Goal: Complete application form: Complete application form

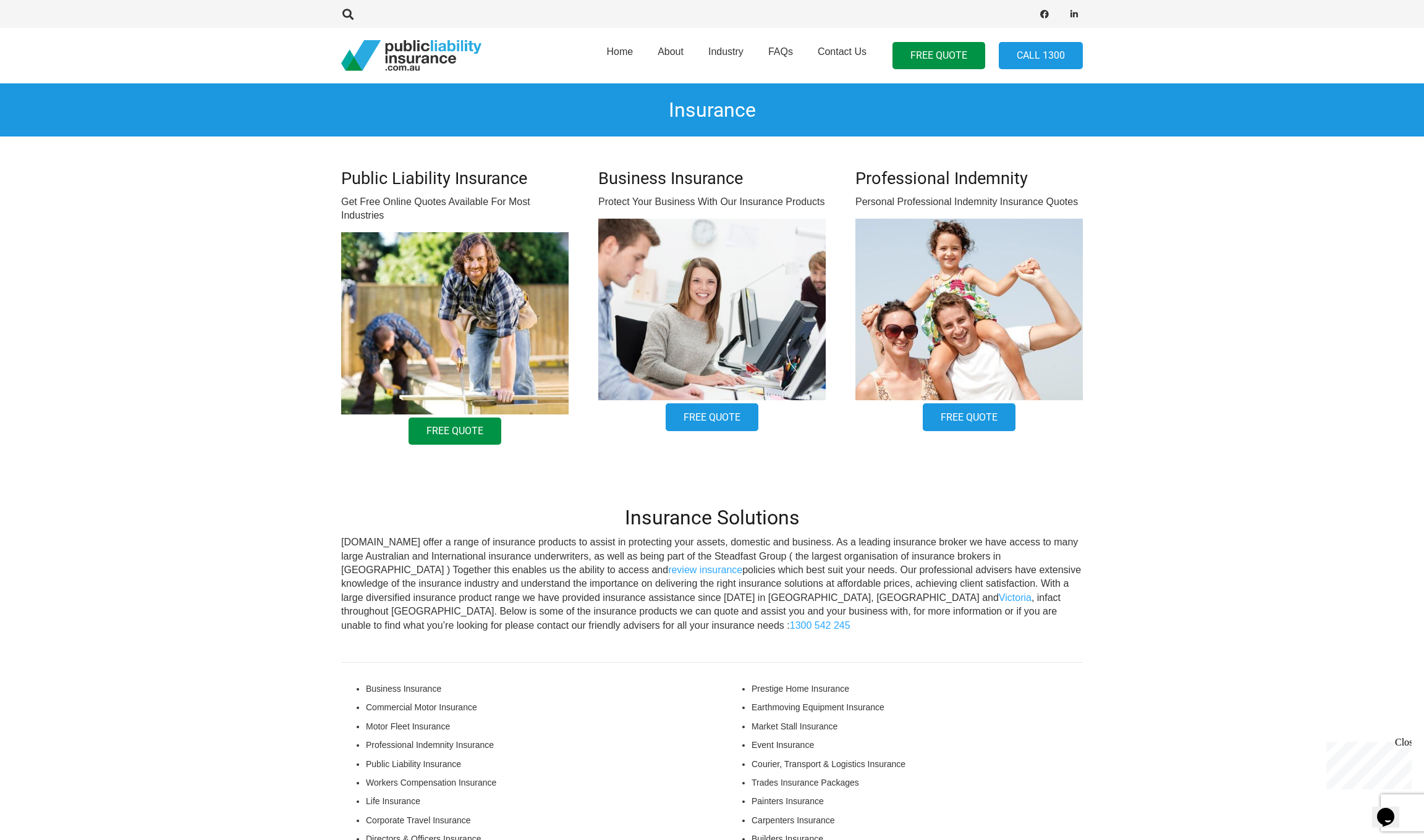
click at [462, 433] on link "Free Quote" at bounding box center [455, 430] width 93 height 27
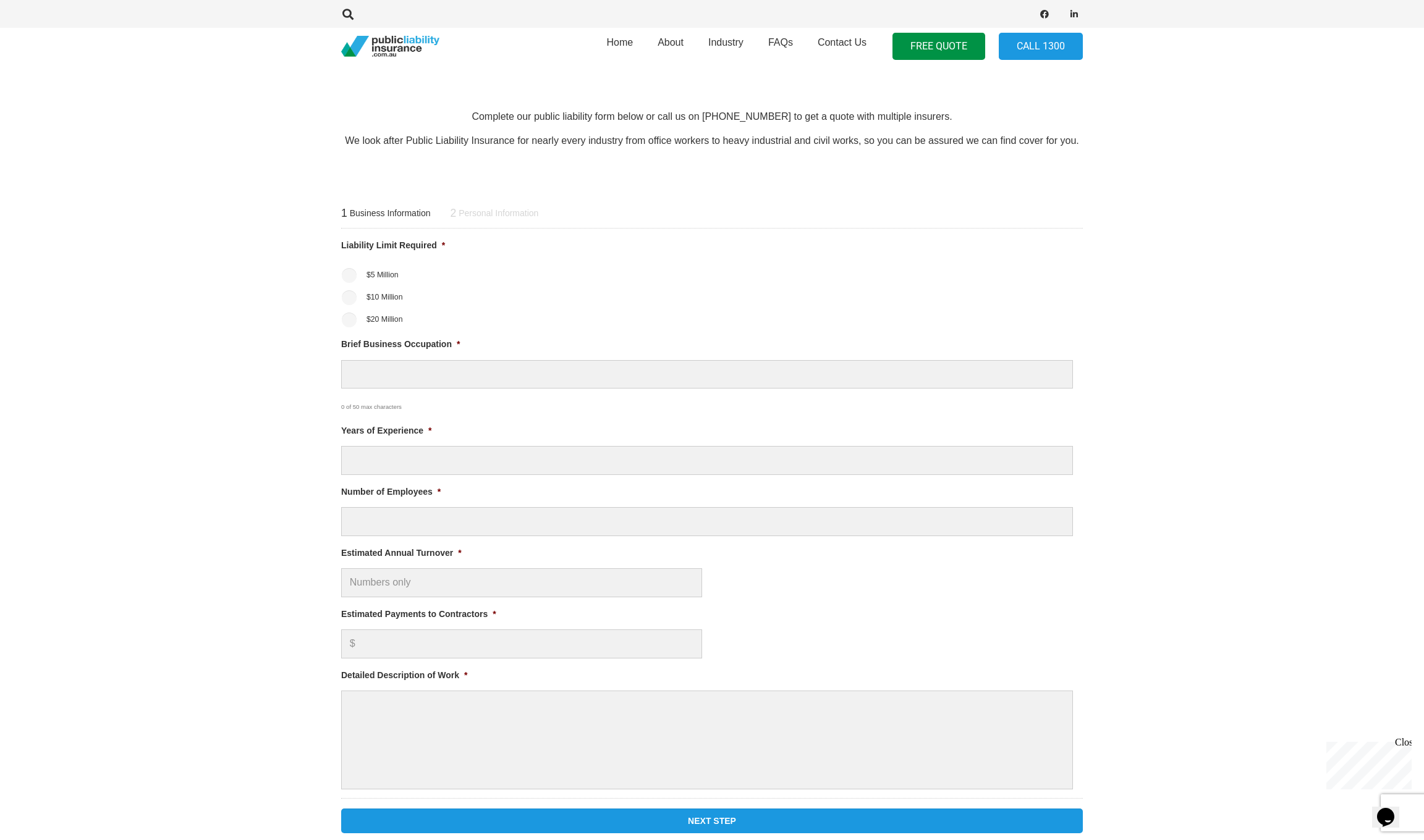
scroll to position [397, 0]
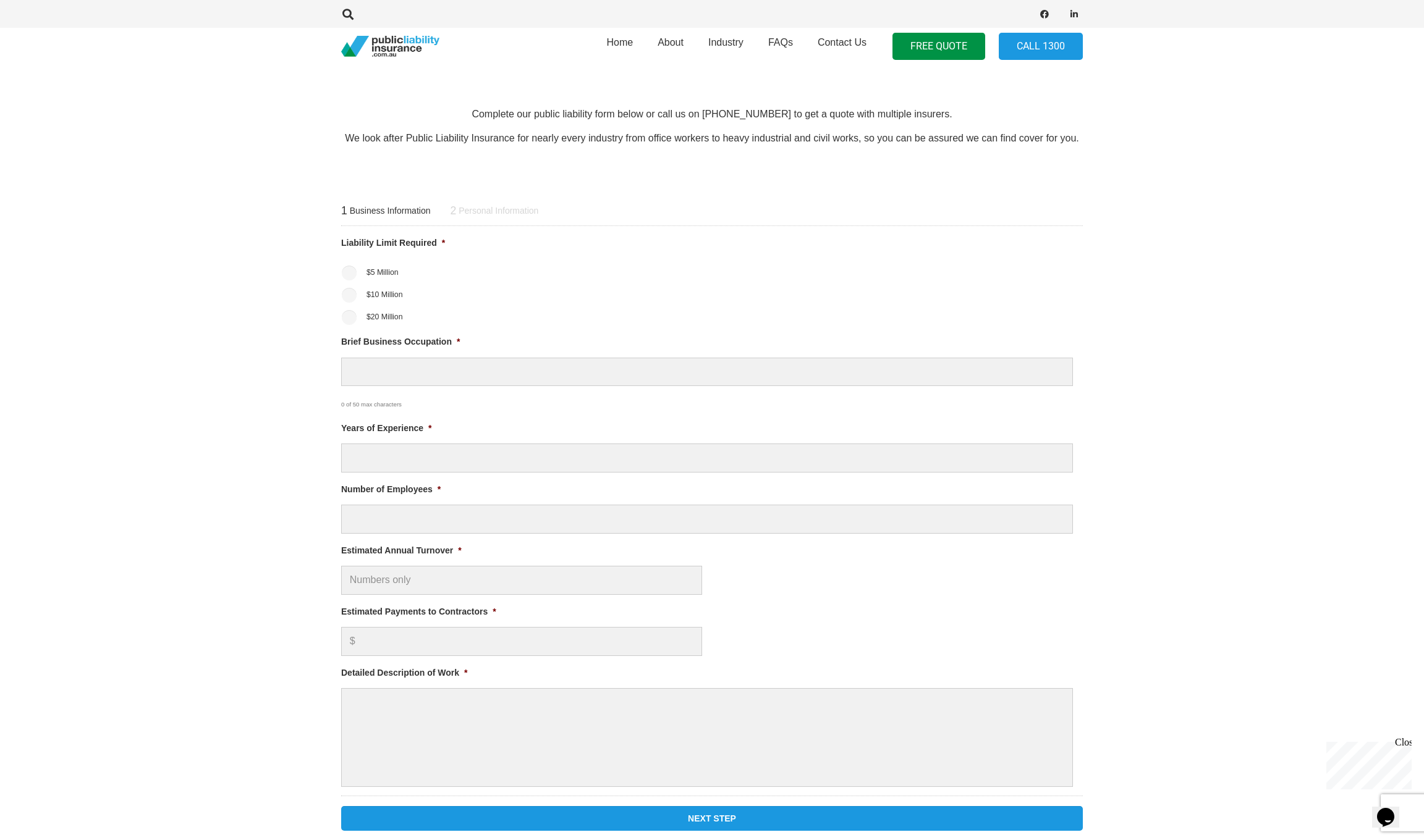
click at [333, 311] on div "1 Business Information 2 Personal Information Liability Limit Required * $5 Mil…" at bounding box center [712, 512] width 771 height 656
click at [346, 315] on input "$20 Million" at bounding box center [349, 317] width 15 height 15
radio input "true"
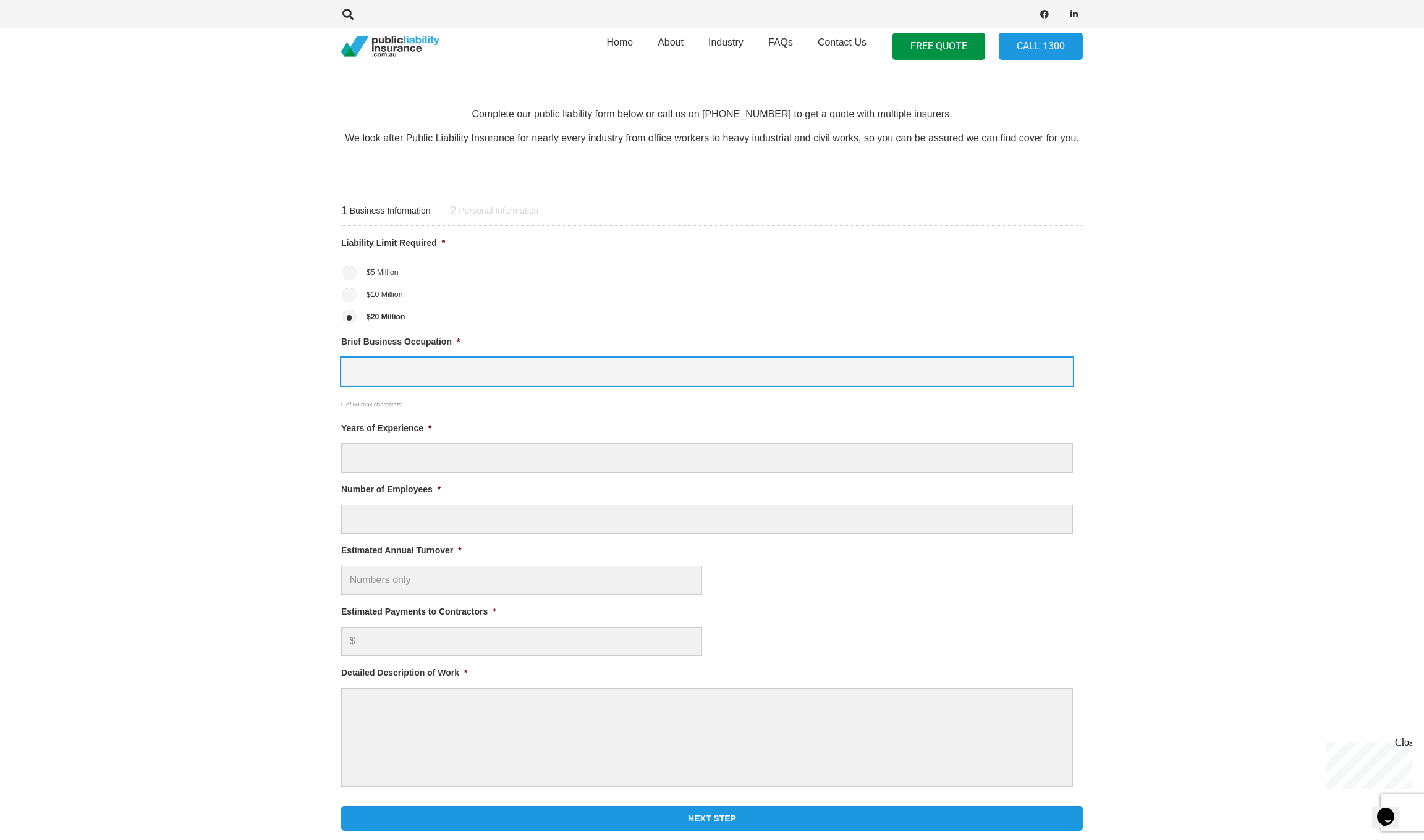
click at [455, 375] on input "Brief Business Occupation *" at bounding box center [706, 372] width 732 height 29
type input "Electrician"
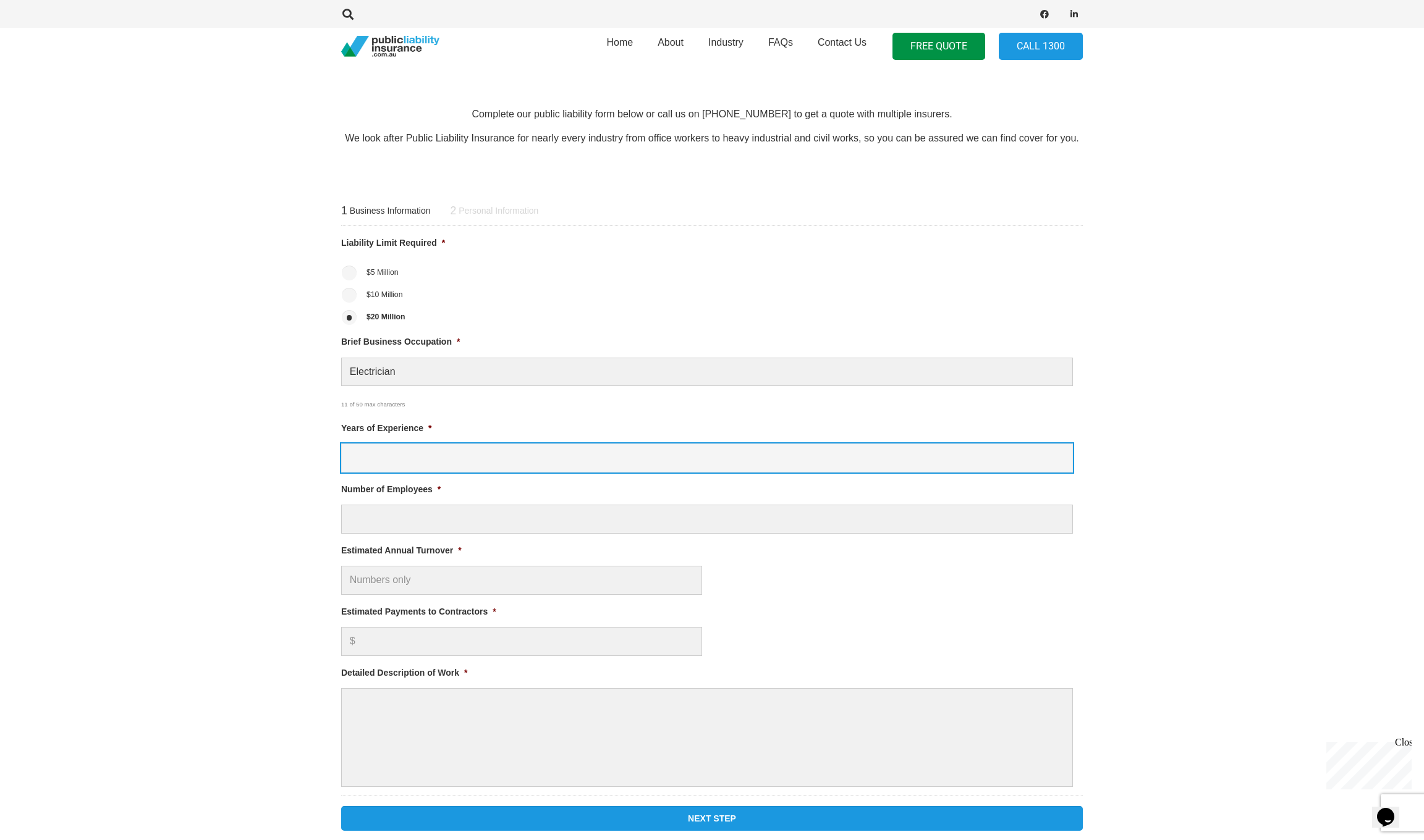
click at [498, 466] on input "Years of Experience *" at bounding box center [706, 458] width 732 height 29
type input "7"
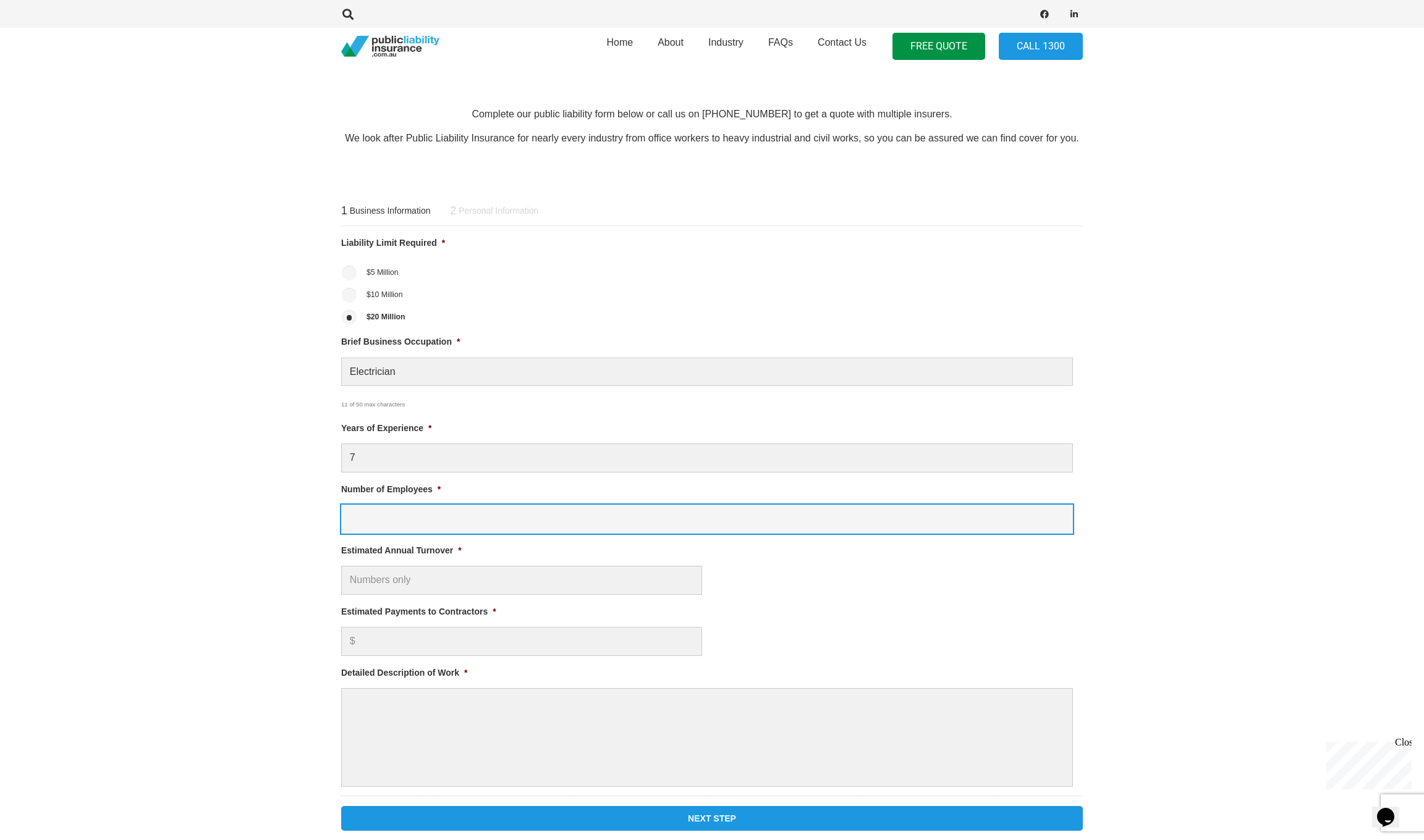
click at [523, 509] on input "Number of Employees *" at bounding box center [706, 519] width 732 height 29
type input "1"
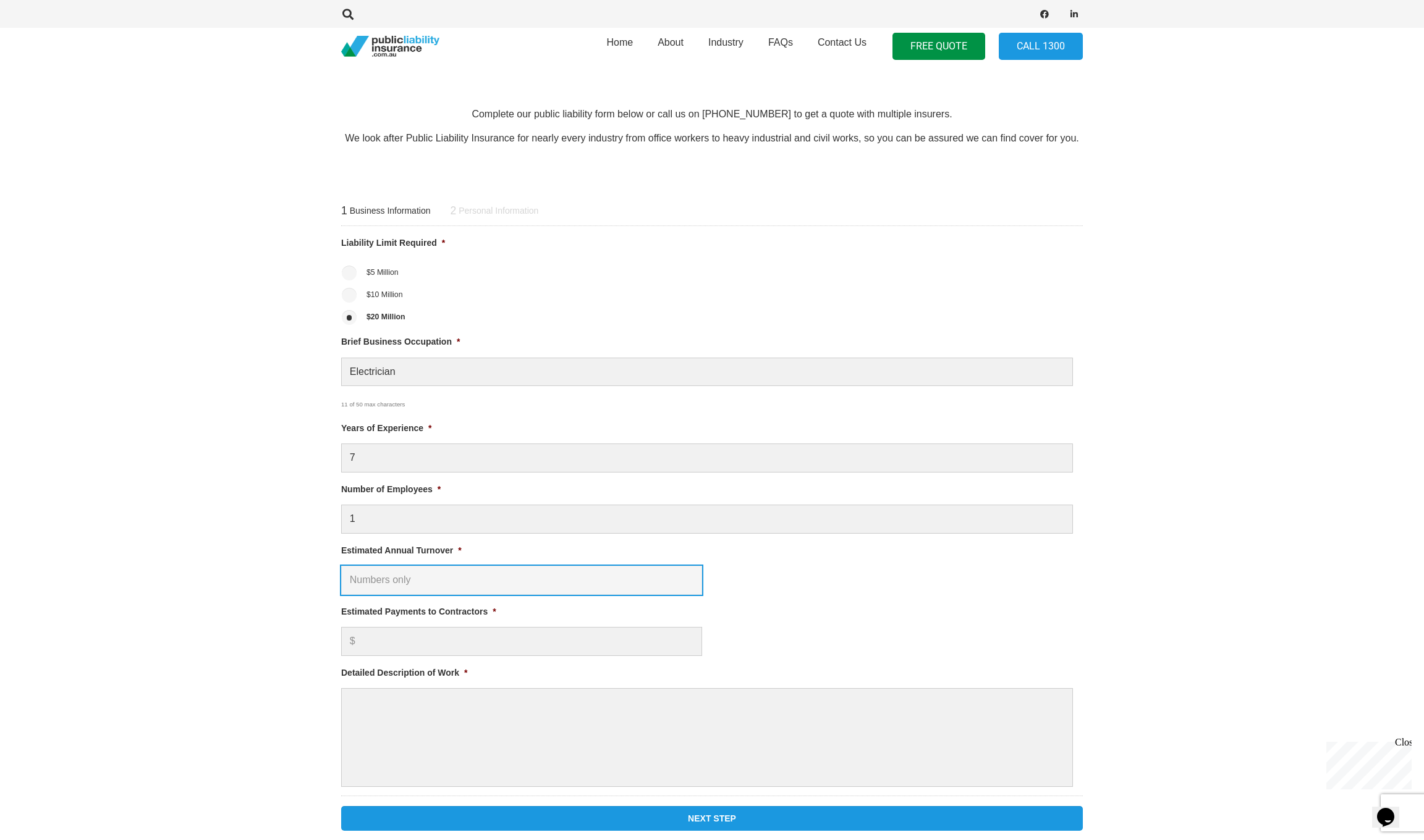
click at [506, 568] on input "Estimated Annual Turnover *" at bounding box center [521, 580] width 361 height 29
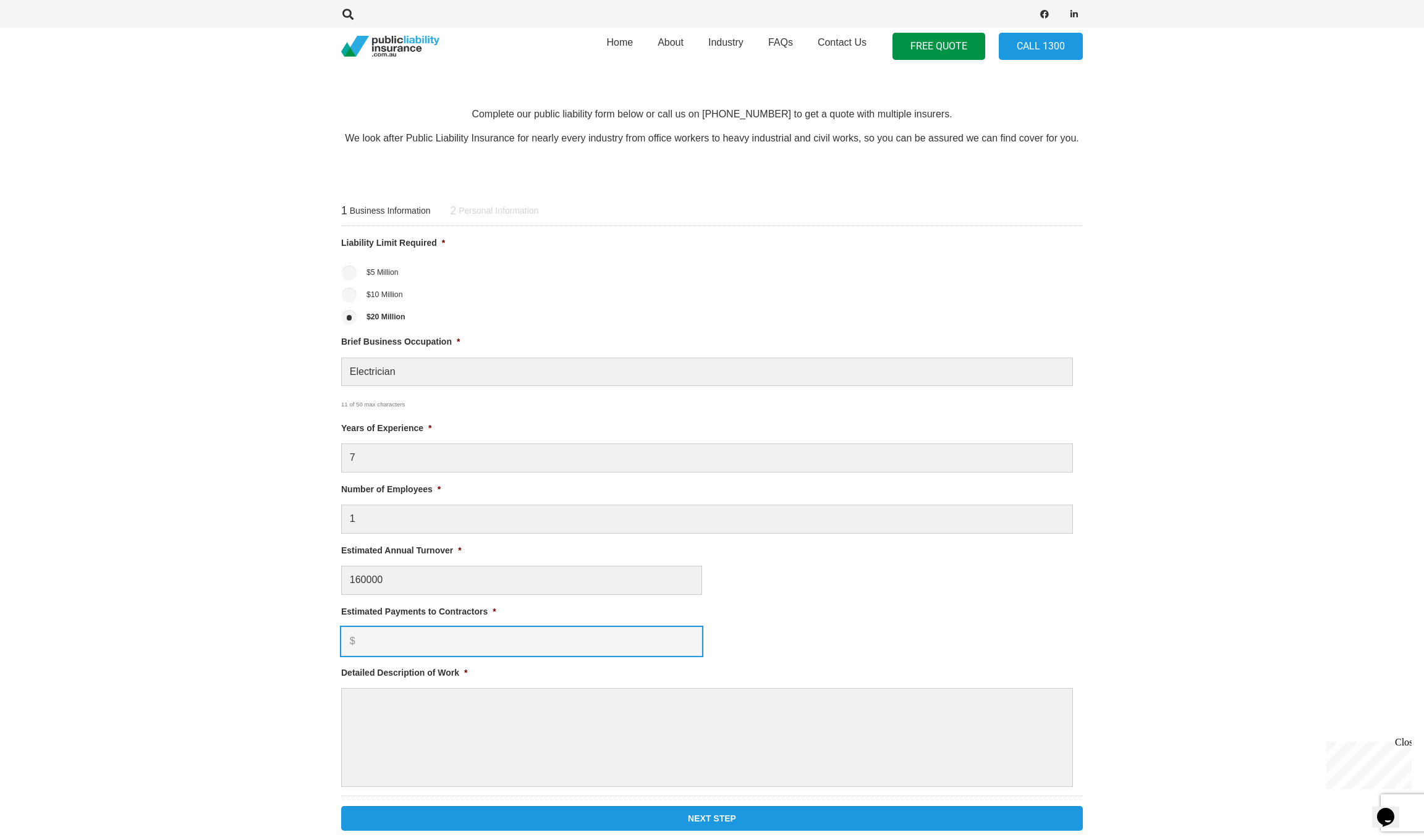
type input "$ 160,000.00"
click at [487, 641] on input "Estimated Payments to Contractors *" at bounding box center [521, 641] width 361 height 29
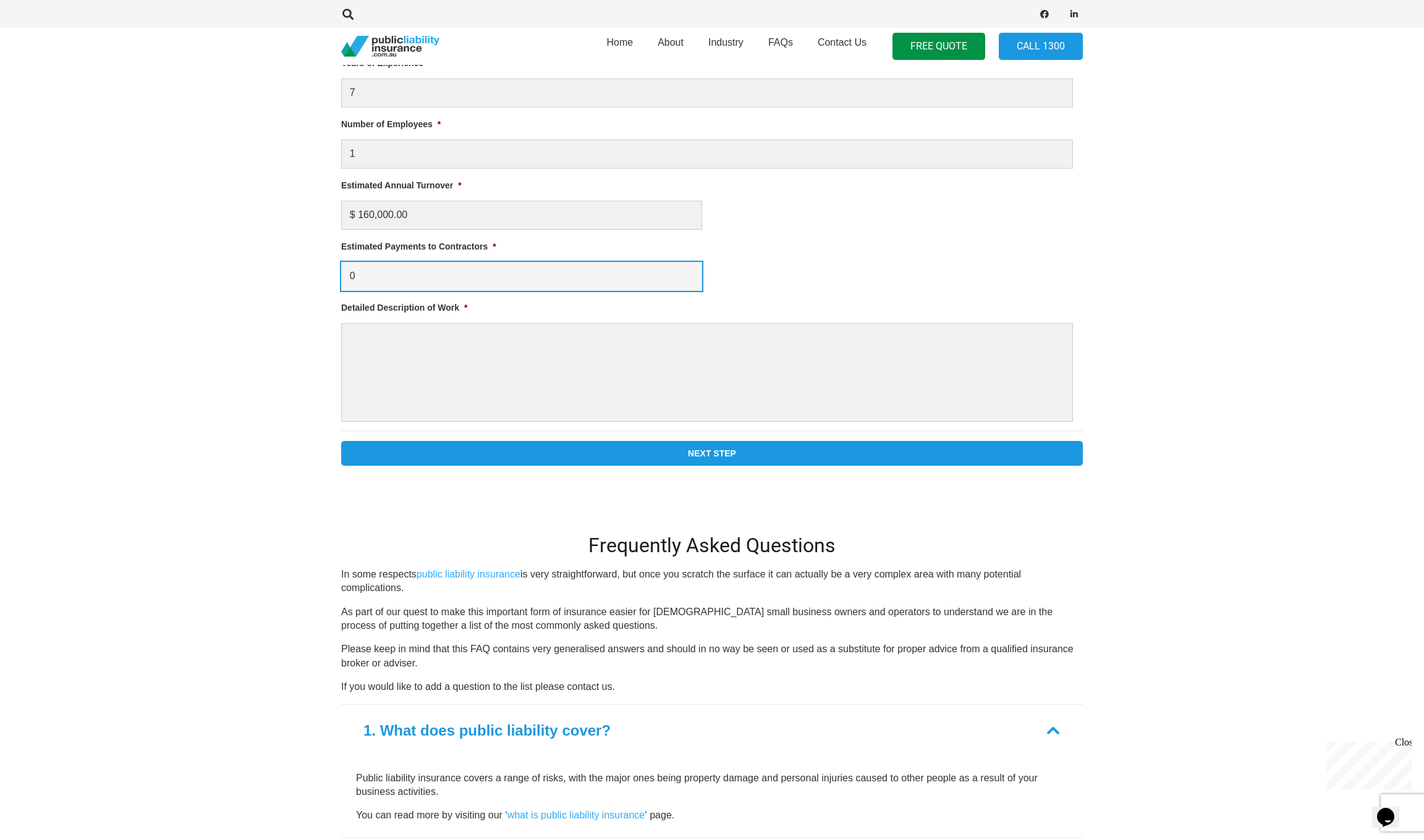
scroll to position [664, 0]
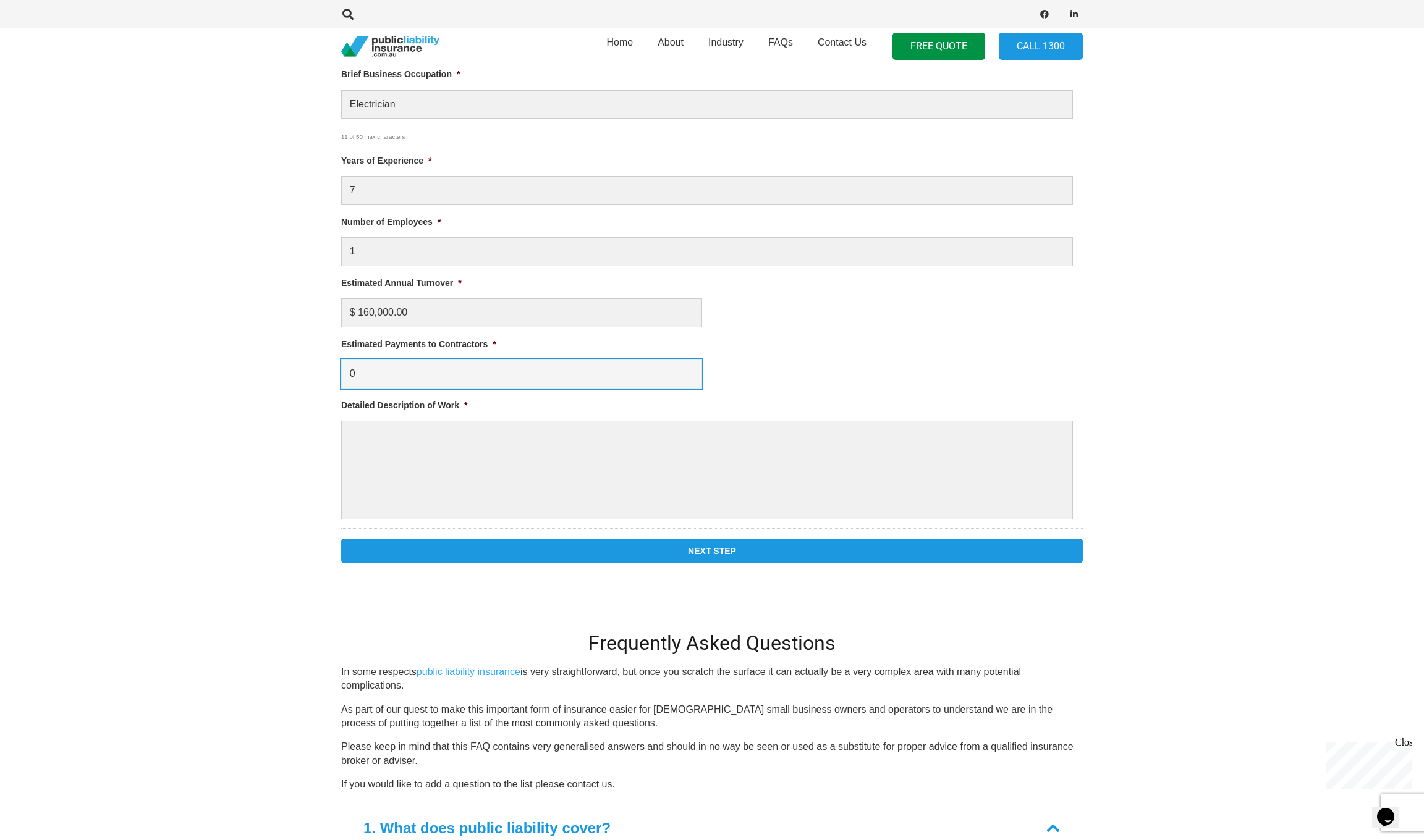
type input "0"
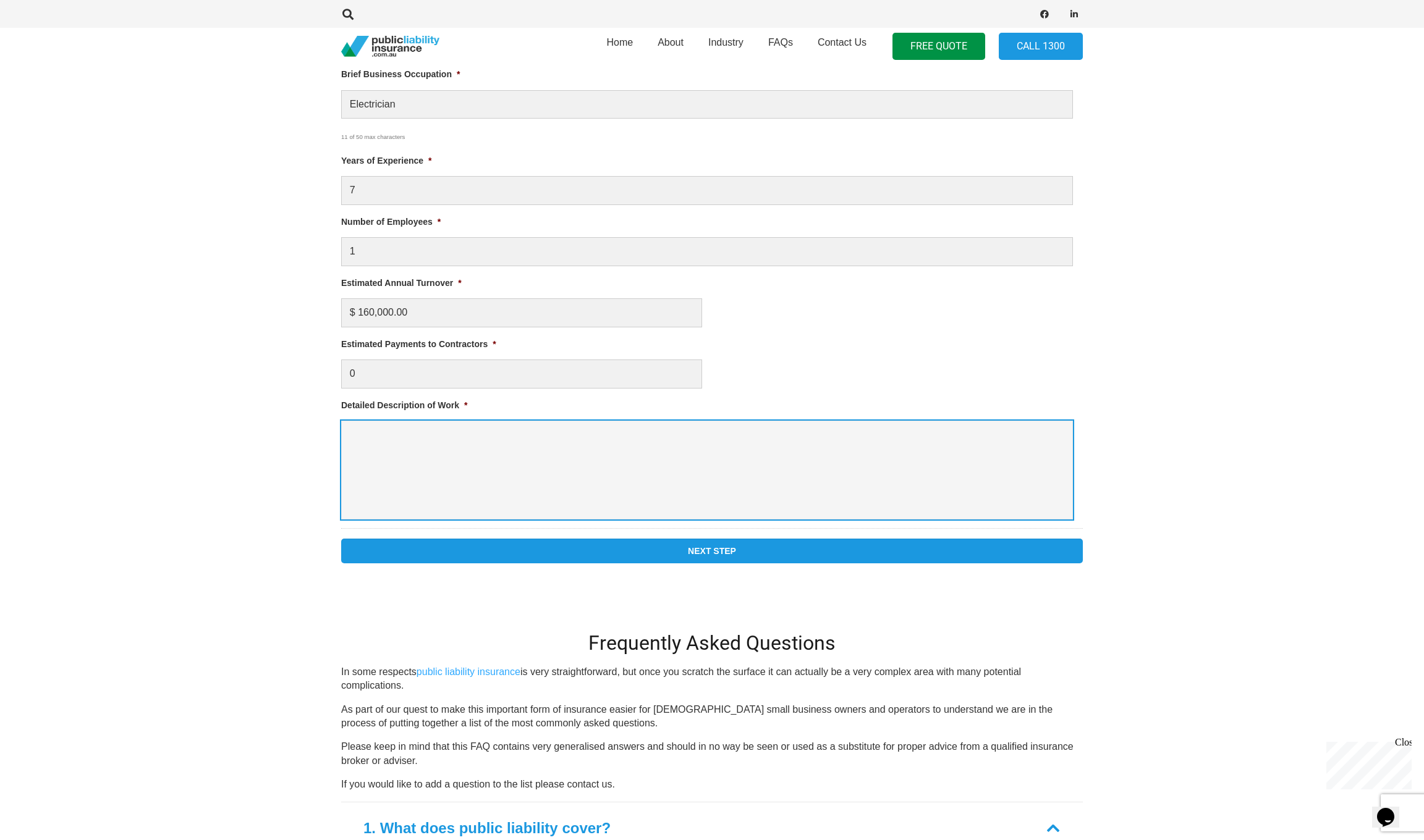
click at [491, 481] on textarea "Detailed Description of Work *" at bounding box center [706, 470] width 732 height 99
type textarea "Domestic and commercial electrical works, maintenance, alterations/renovations …"
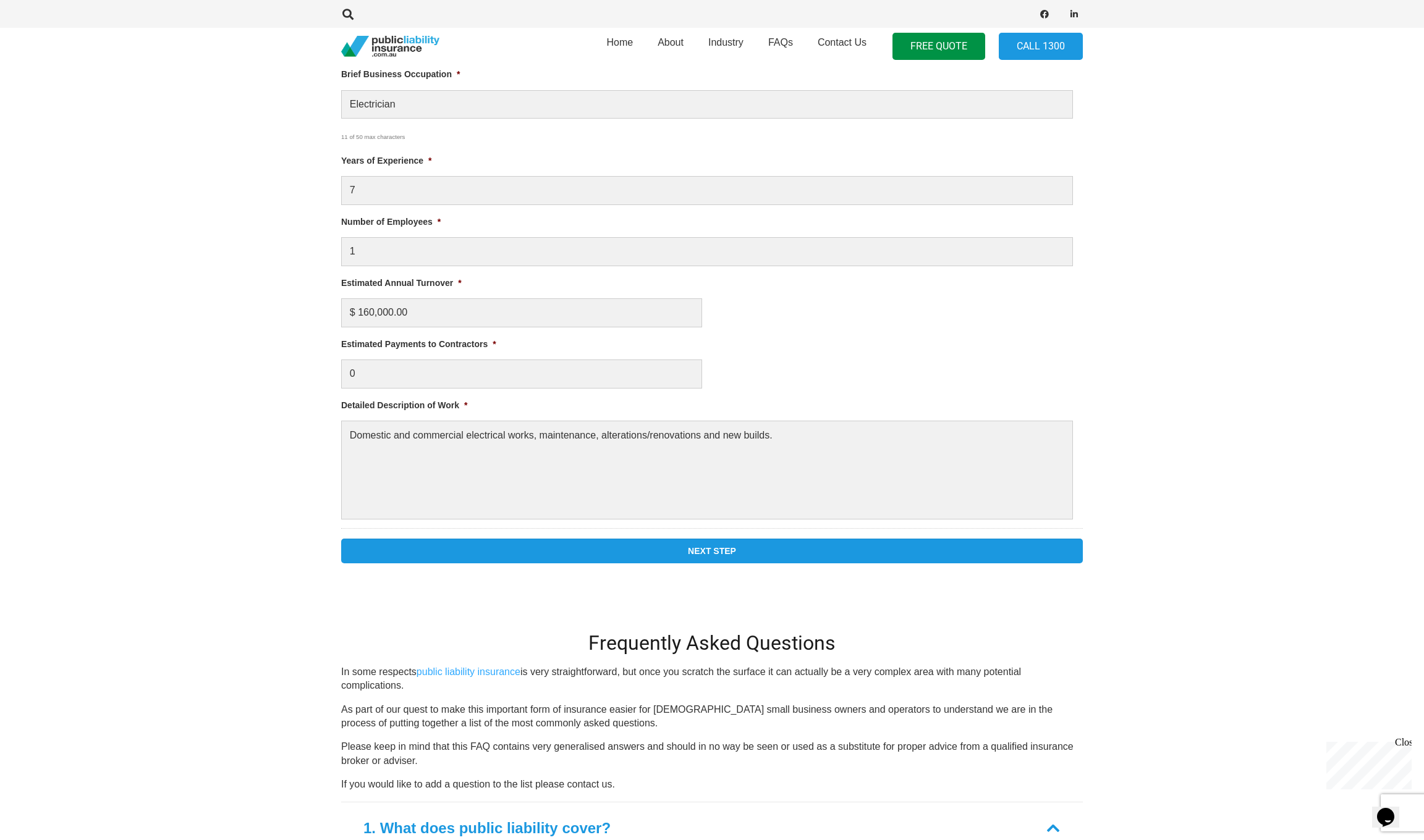
click at [749, 545] on input "Next Step" at bounding box center [711, 551] width 741 height 25
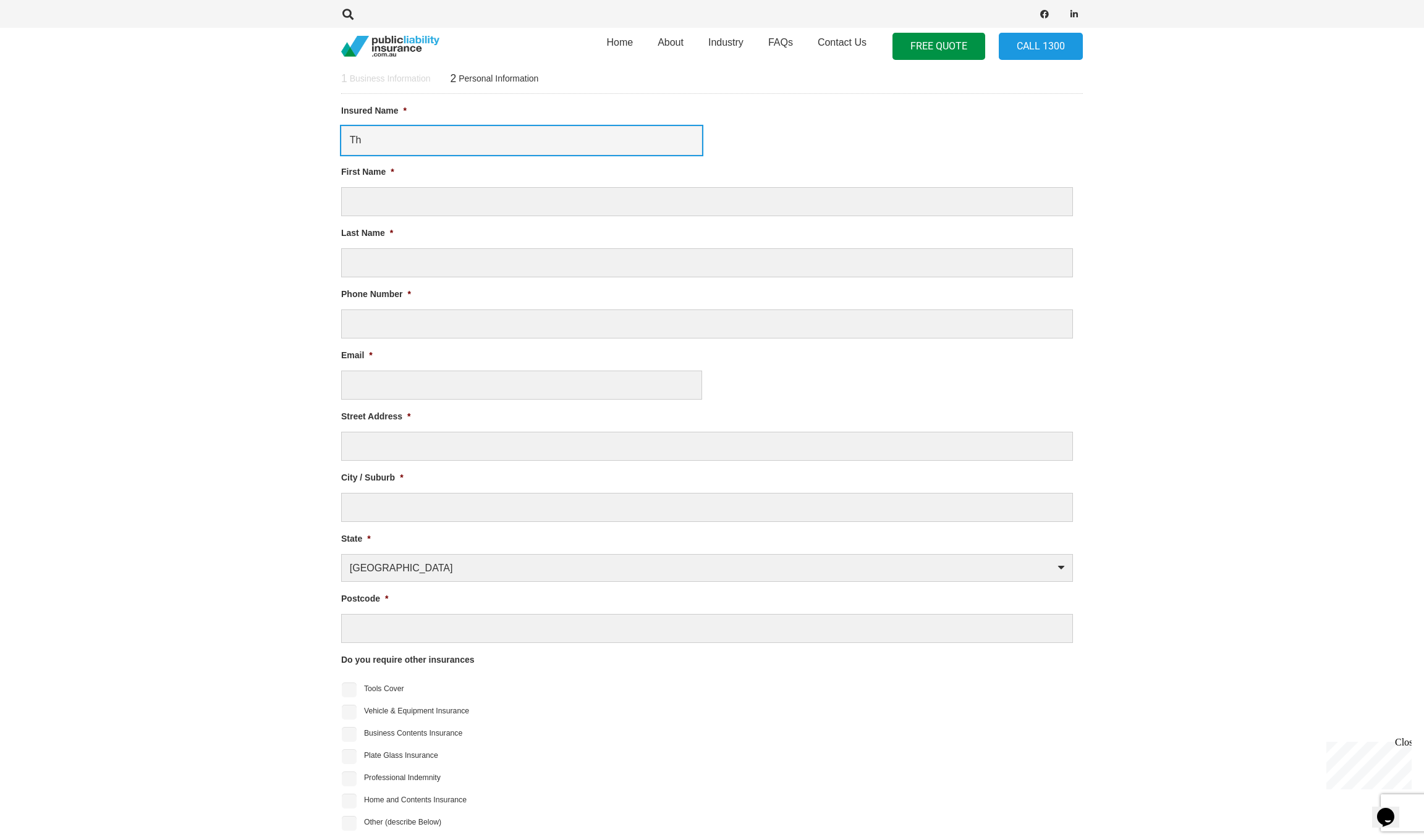
type input "T"
type input "Living Electrical Coffs Harbour"
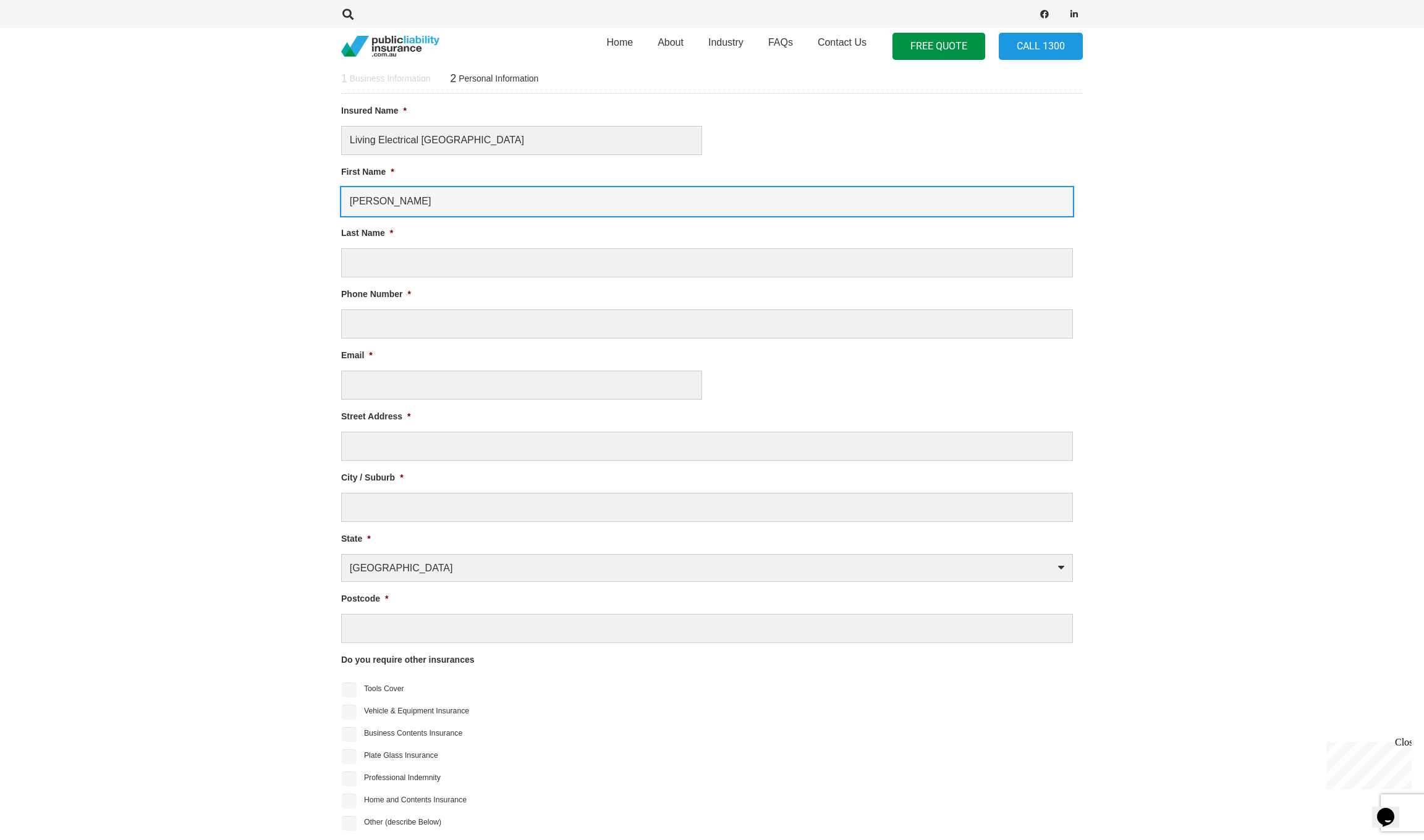
type input "Thomas"
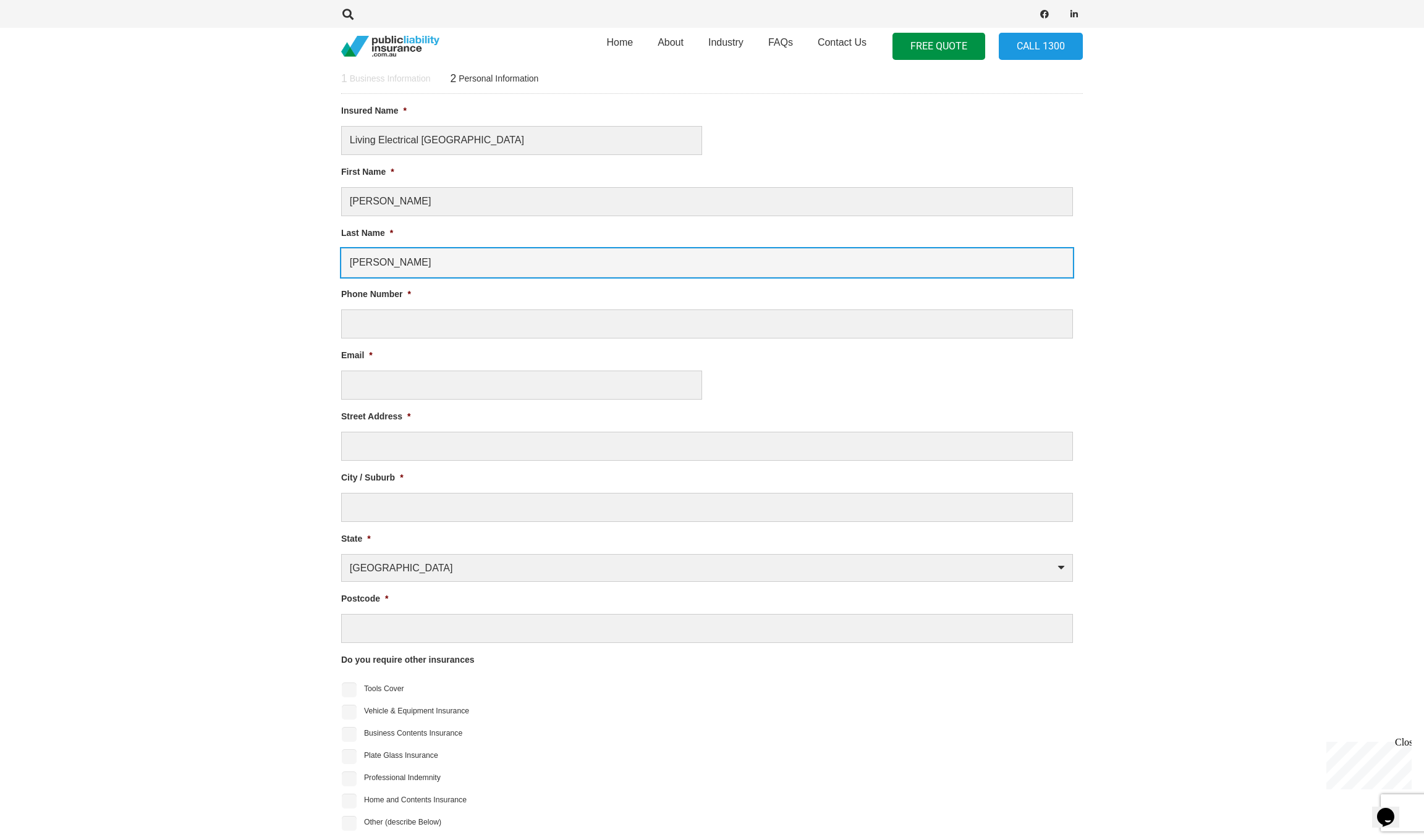
type input "Rehrmann"
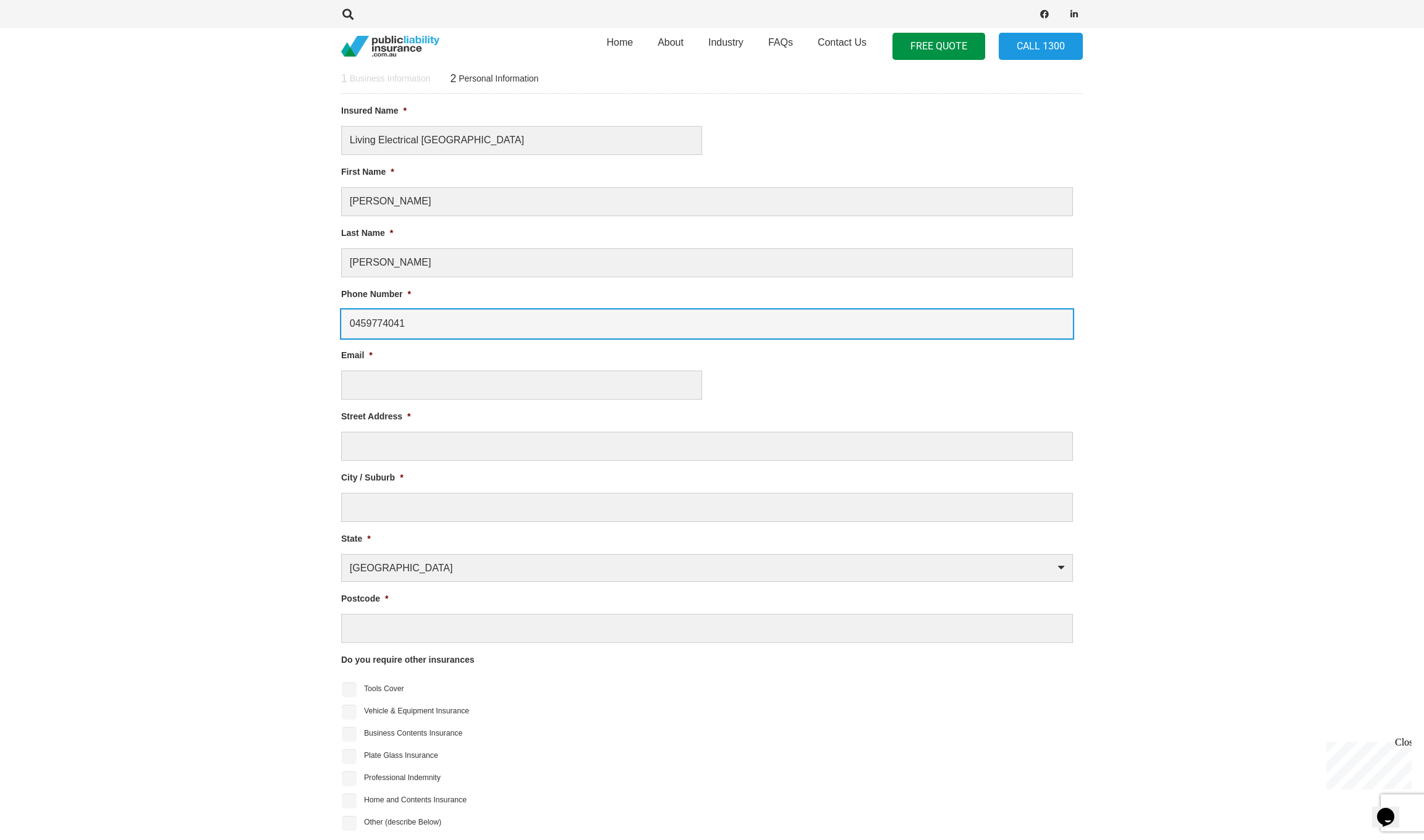
type input "0459774041"
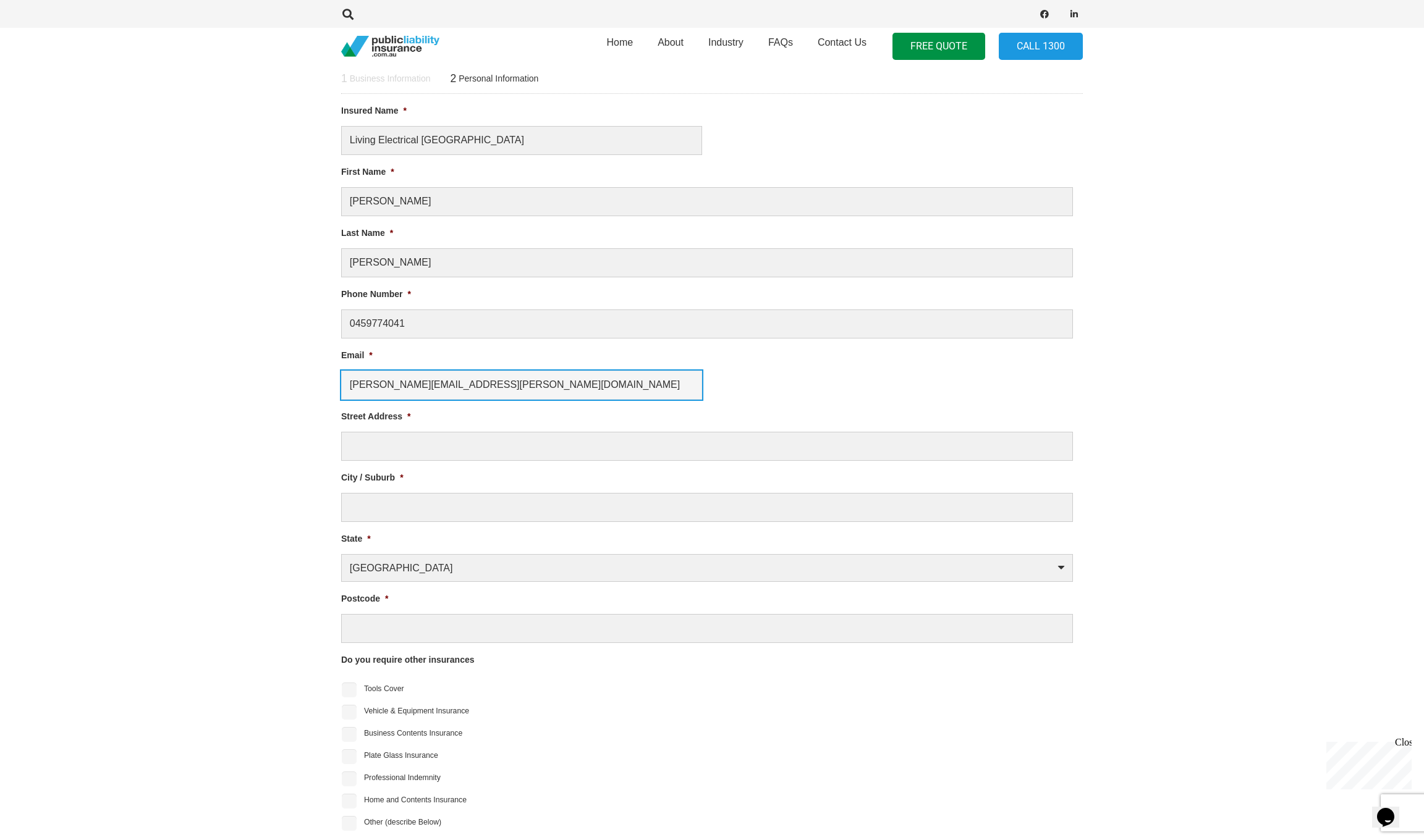
type input "thomas.rehrmann@hotmail.com"
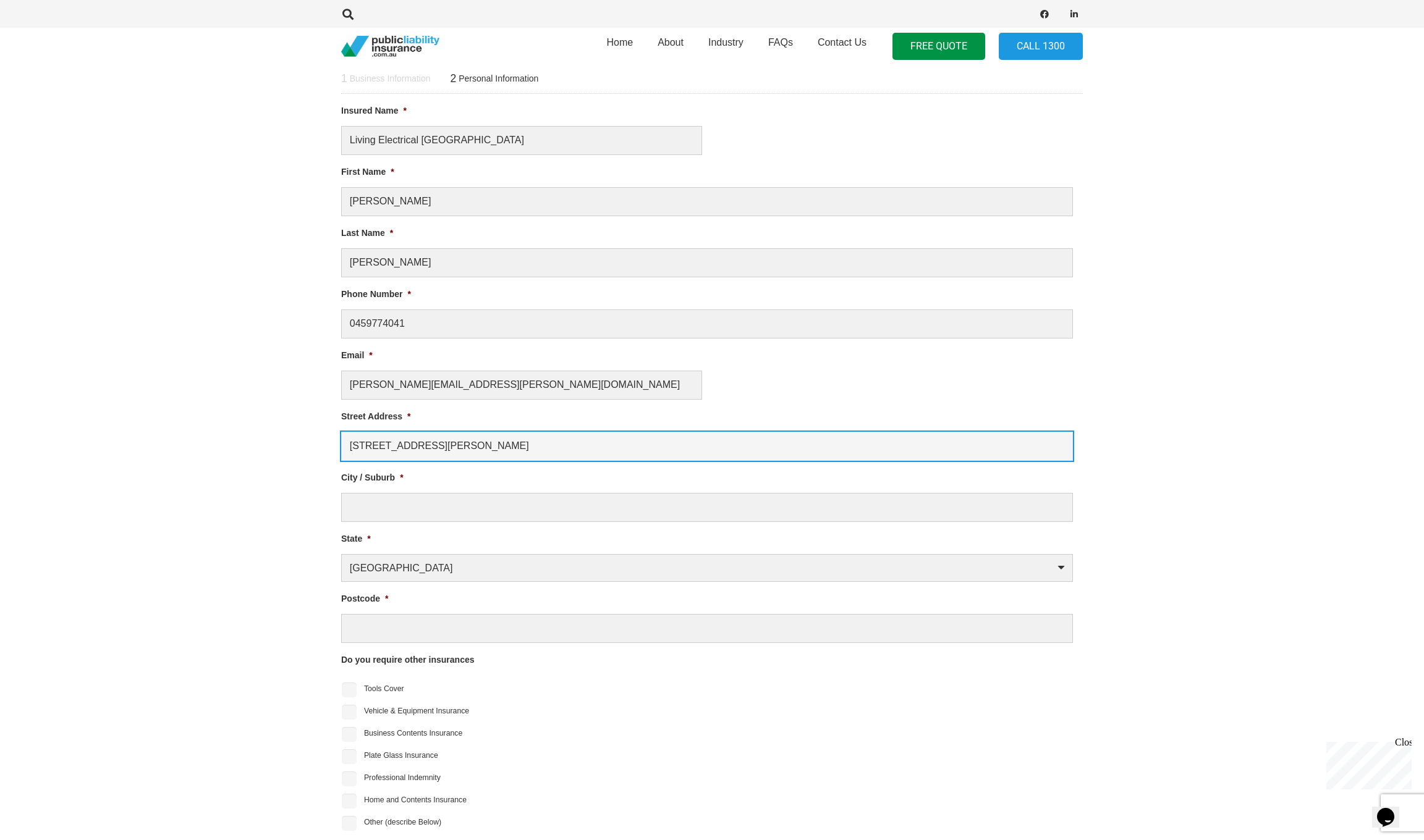
type input "40B Walters Road"
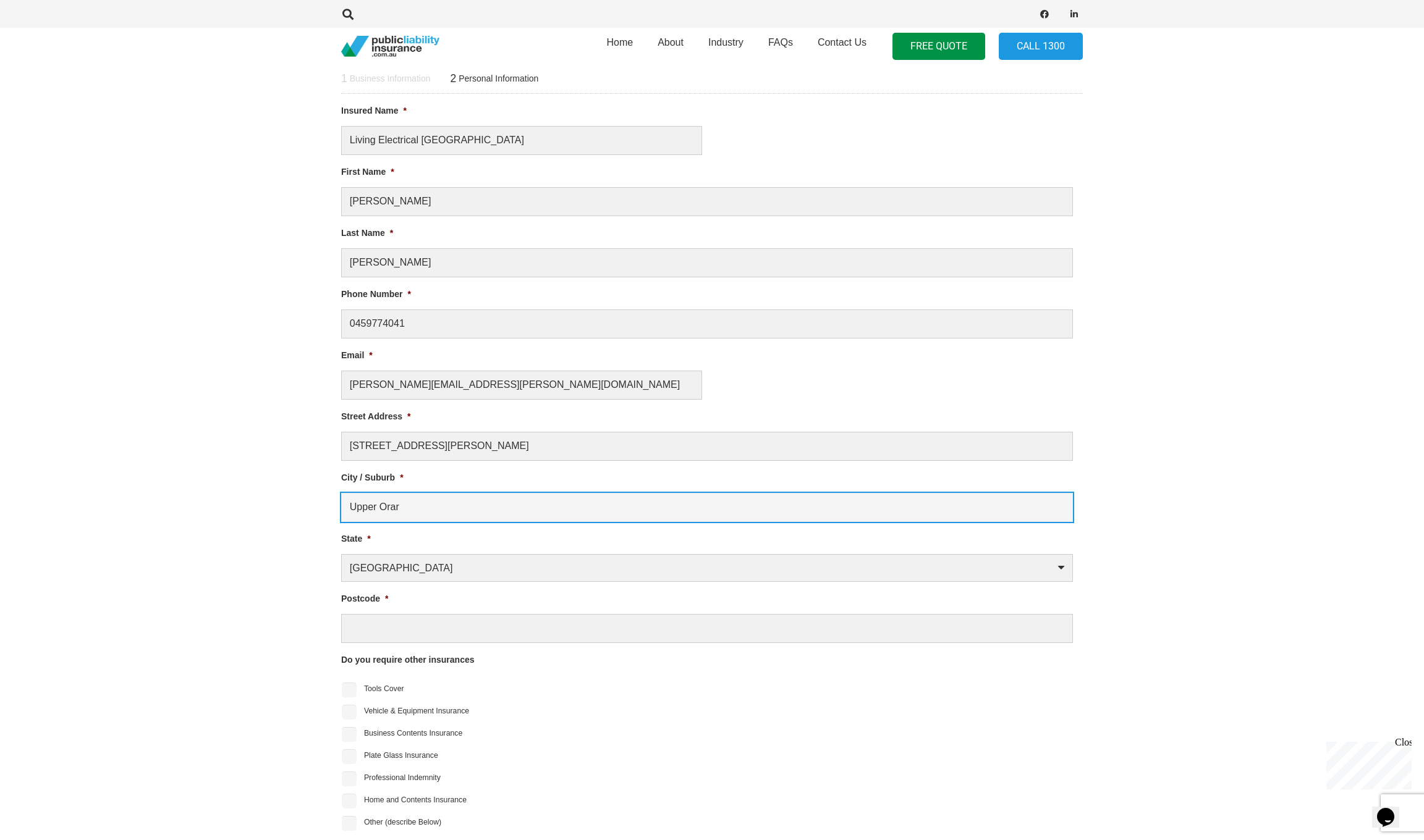
click at [418, 498] on input "Upper Orar" at bounding box center [706, 507] width 732 height 29
type input "Upper Orara"
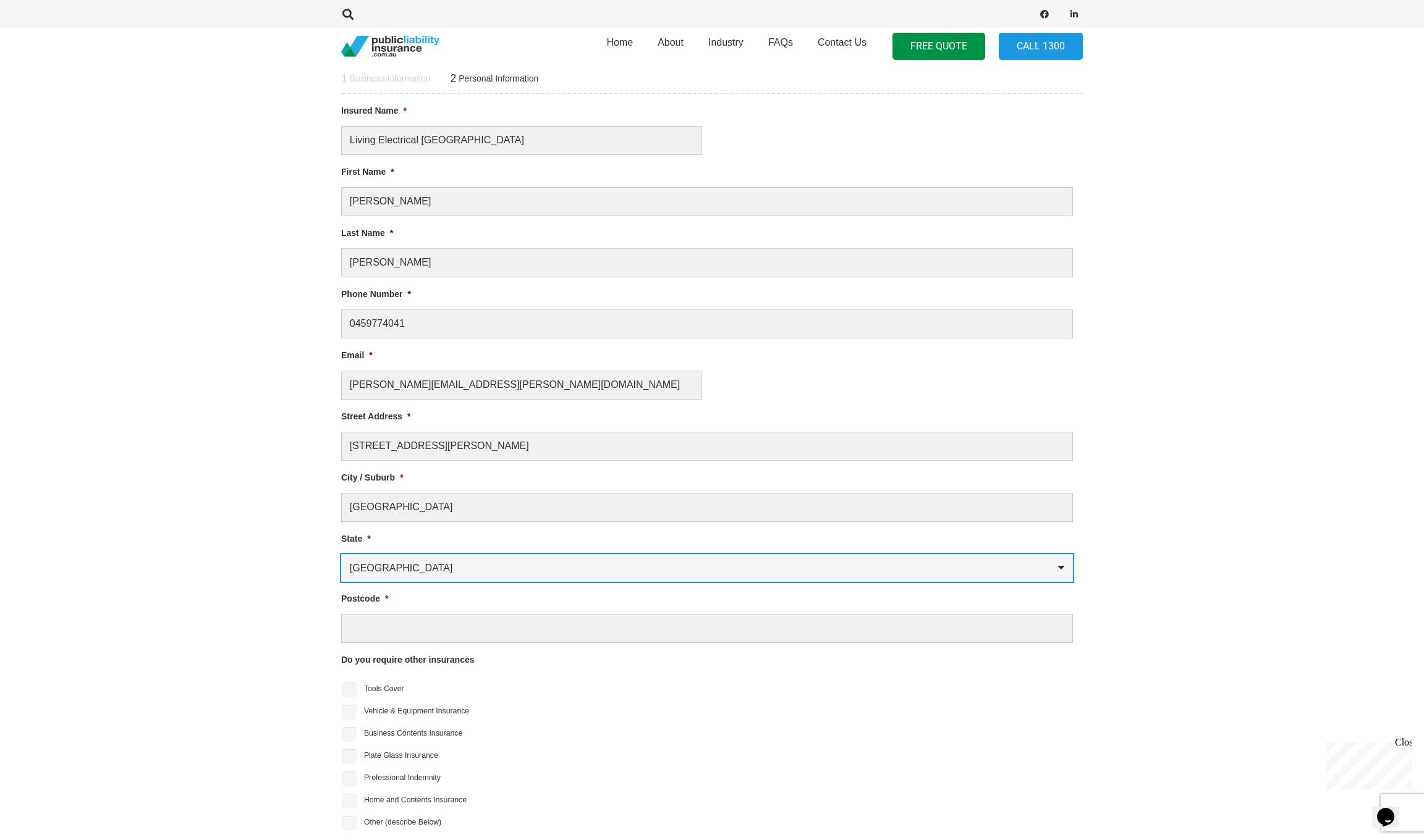
select select "New South Wales"
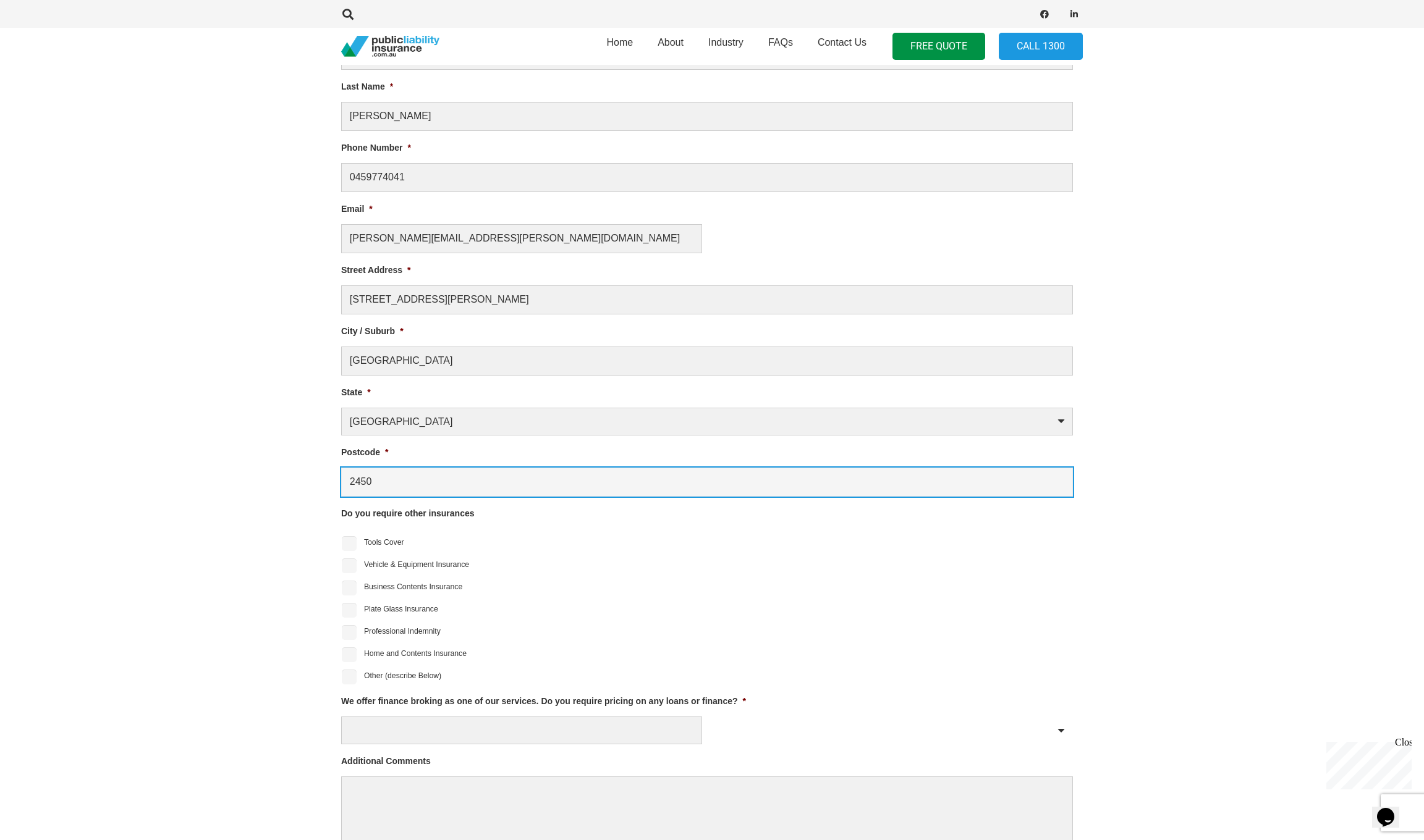
scroll to position [778, 0]
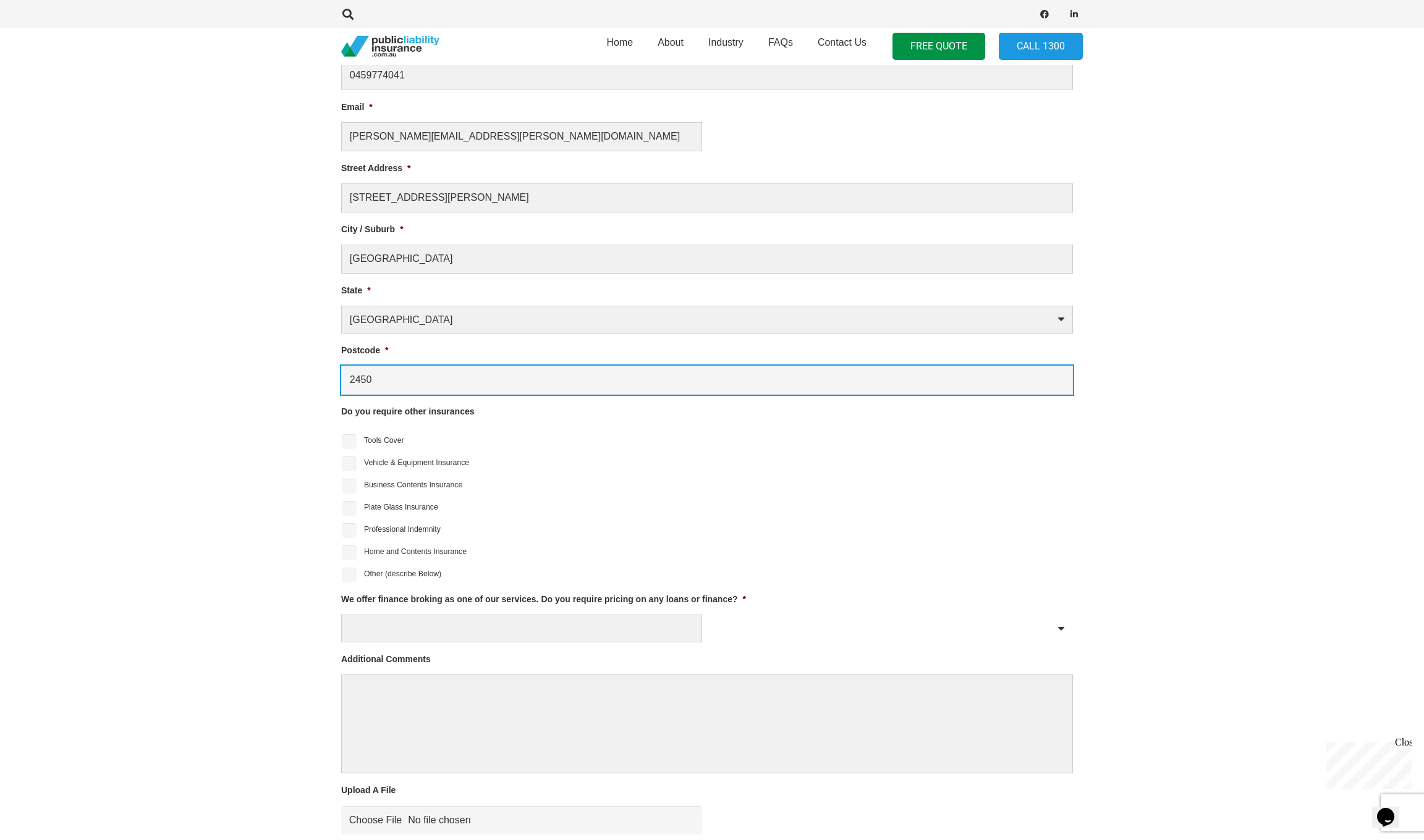
type input "2450"
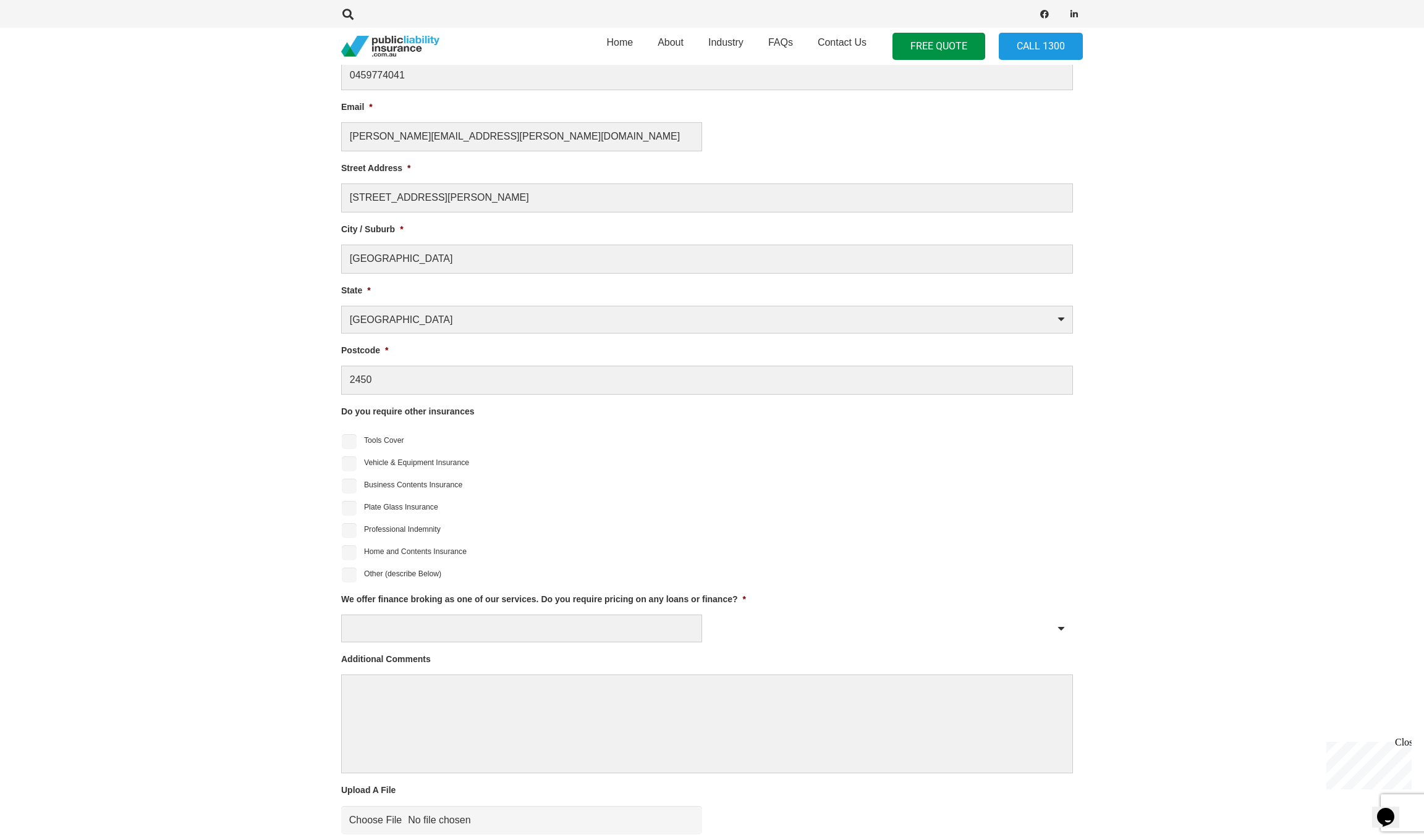
click at [348, 458] on input "Vehicle & Equipment Insurance" at bounding box center [349, 464] width 15 height 15
checkbox input "true"
click at [351, 435] on input "Tools Cover" at bounding box center [349, 442] width 15 height 15
checkbox input "true"
select select "No"
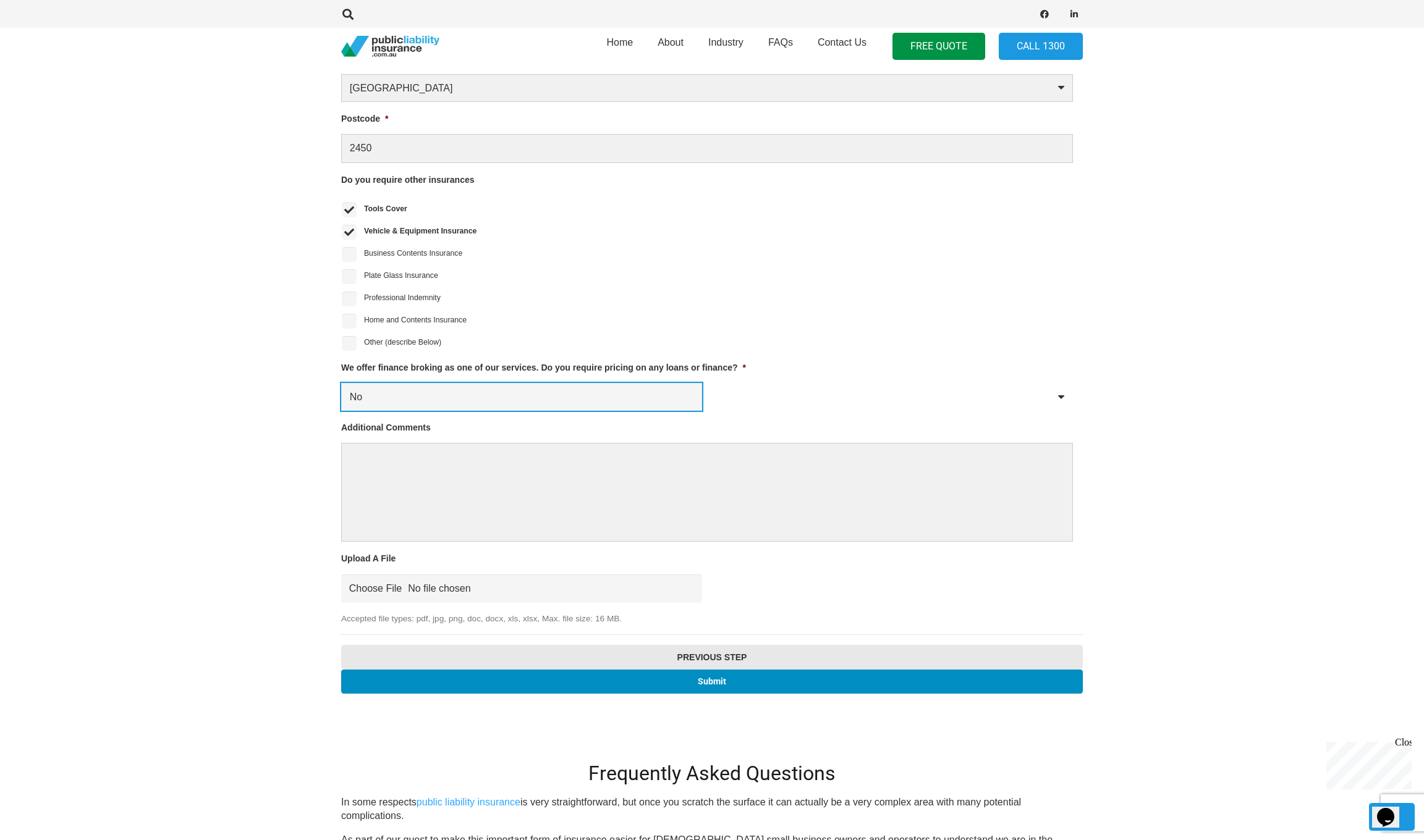
scroll to position [1012, 0]
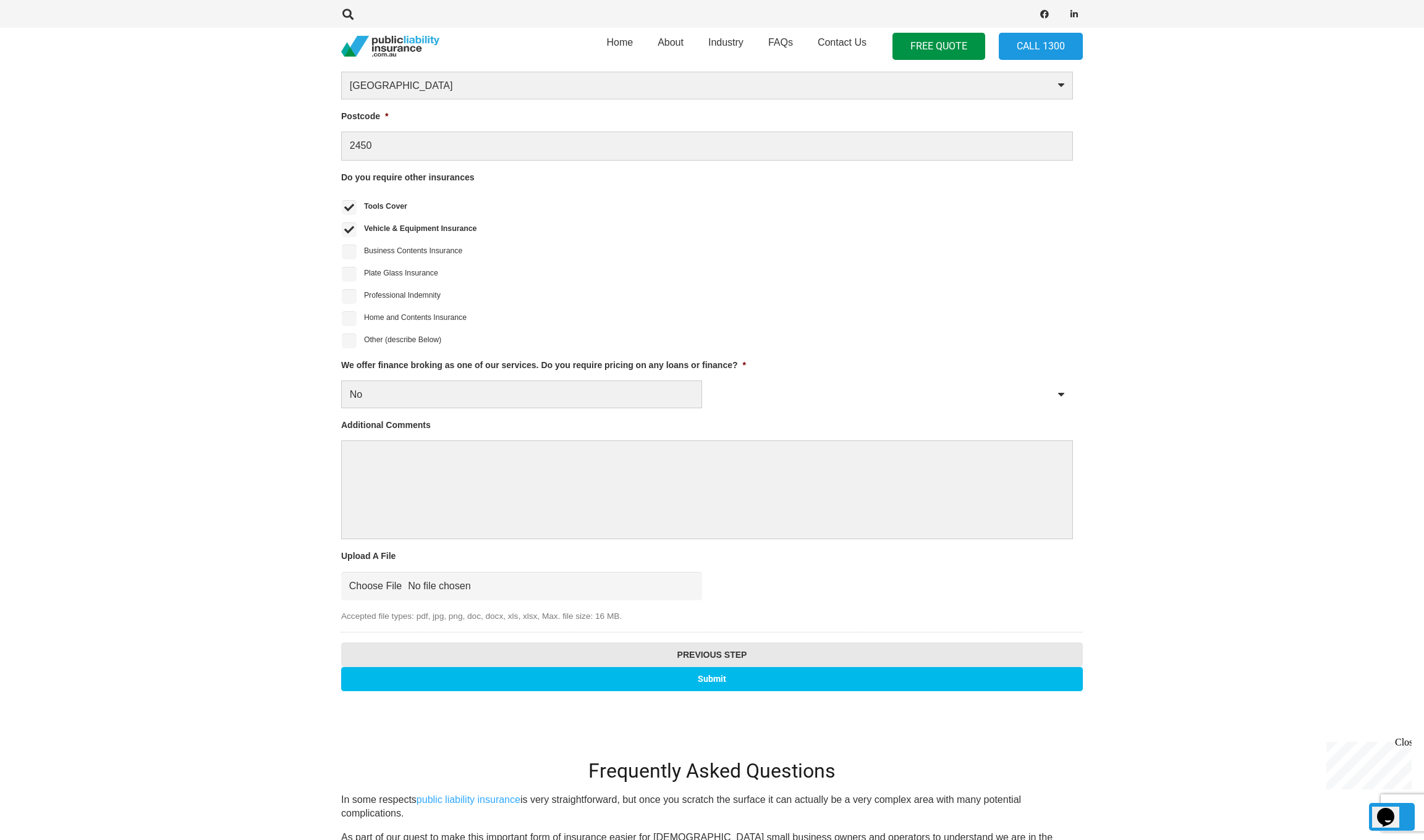
click at [723, 671] on input "Submit" at bounding box center [711, 680] width 741 height 25
